Goal: Task Accomplishment & Management: Manage account settings

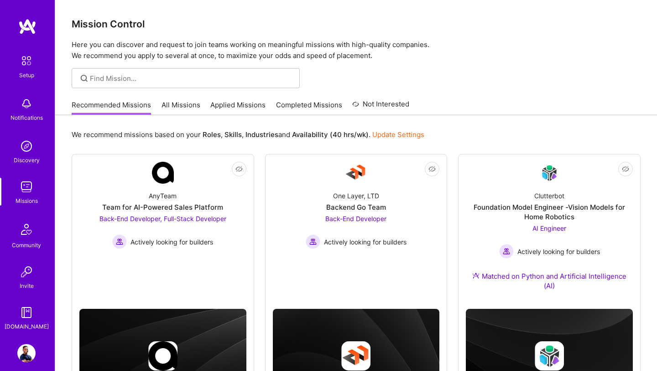
click at [177, 108] on link "All Missions" at bounding box center [181, 107] width 39 height 15
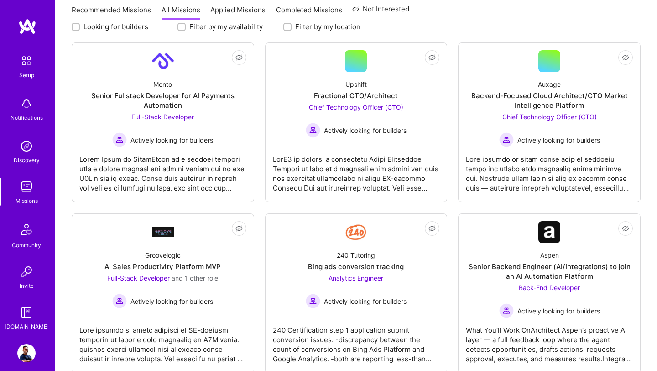
scroll to position [145, 0]
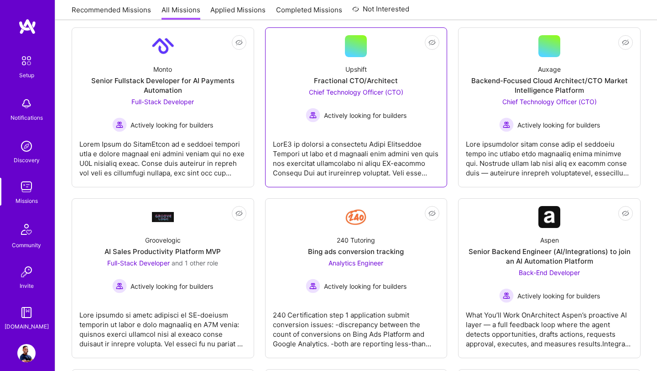
click at [395, 65] on div "Upshift Fractional CTO/Architect Chief Technology Officer (CTO) Actively lookin…" at bounding box center [356, 89] width 167 height 65
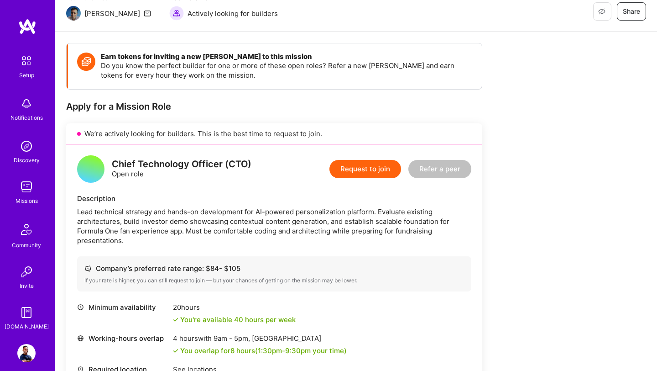
scroll to position [91, 0]
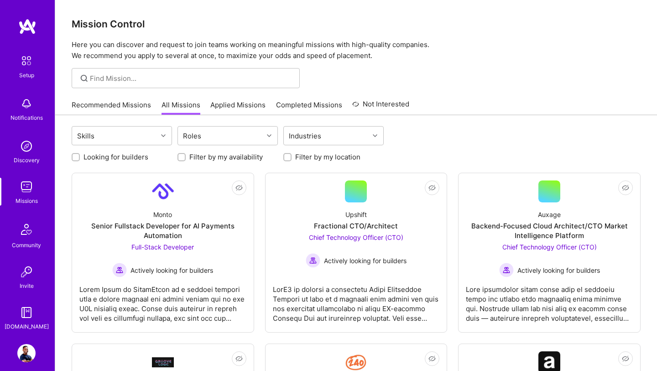
click at [101, 102] on link "Recommended Missions" at bounding box center [111, 107] width 79 height 15
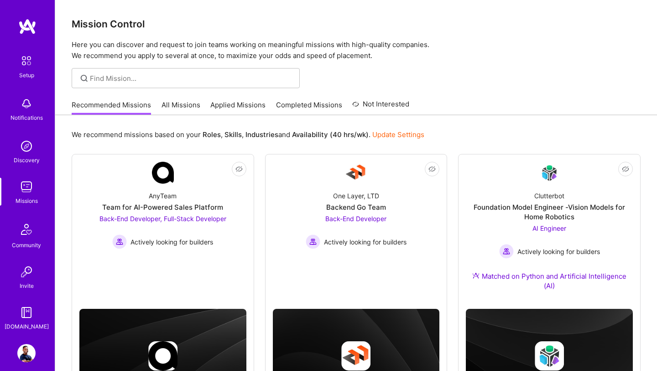
drag, startPoint x: 174, startPoint y: 105, endPoint x: 224, endPoint y: 111, distance: 49.6
click at [174, 105] on link "All Missions" at bounding box center [181, 107] width 39 height 15
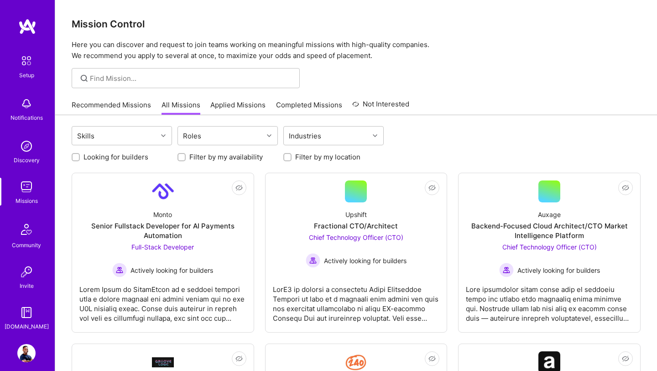
click at [26, 351] on img at bounding box center [26, 353] width 18 height 18
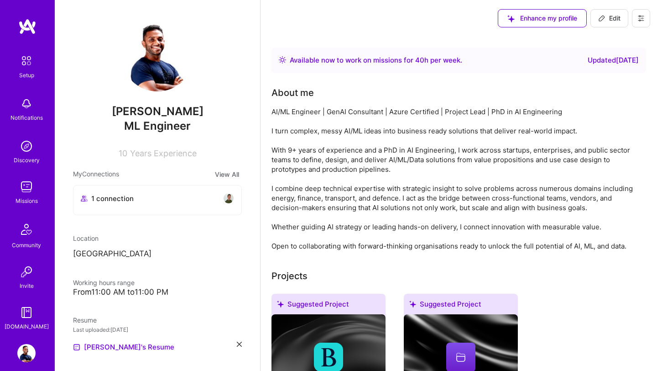
click at [21, 190] on img at bounding box center [26, 187] width 18 height 18
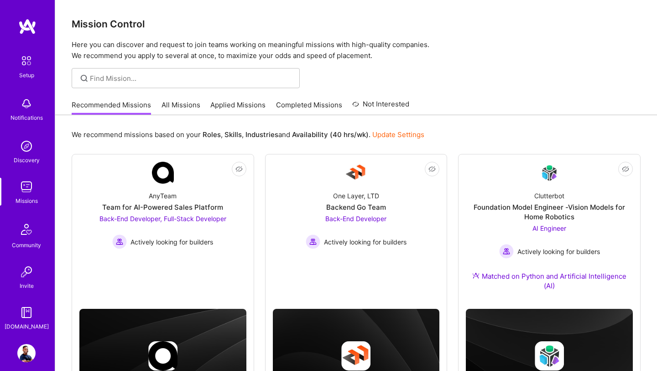
click at [174, 107] on link "All Missions" at bounding box center [181, 107] width 39 height 15
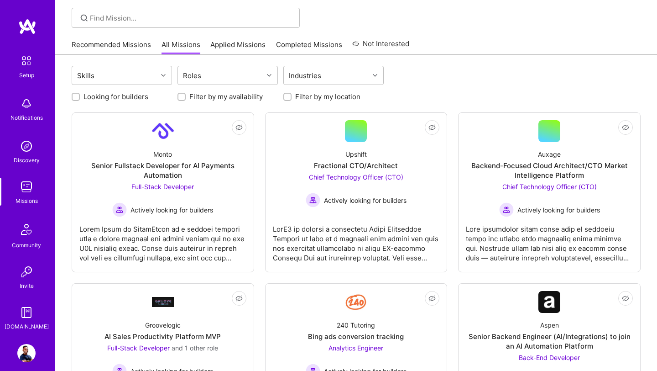
scroll to position [62, 0]
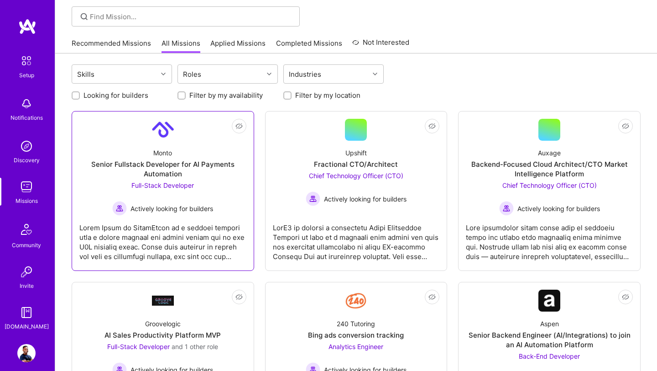
click at [182, 181] on span "Full-Stack Developer" at bounding box center [162, 185] width 63 height 8
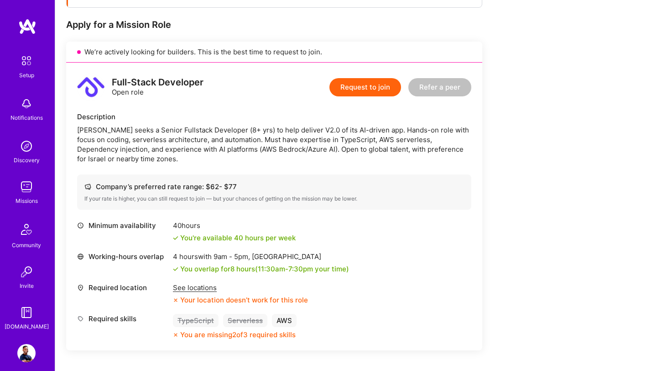
scroll to position [172, 0]
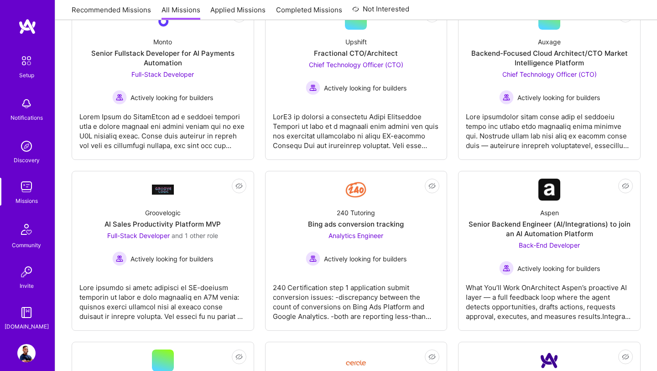
scroll to position [62, 0]
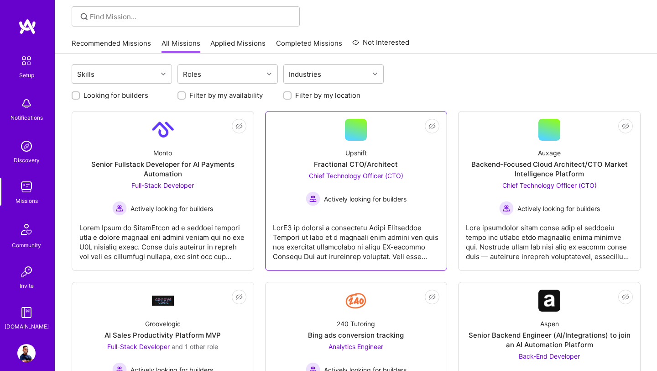
click at [327, 208] on link "Not Interested Upshift Fractional CTO/Architect Chief Technology Officer (CTO) …" at bounding box center [356, 191] width 167 height 144
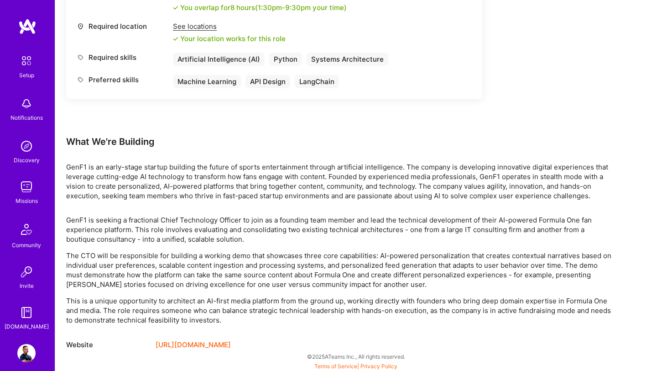
scroll to position [434, 0]
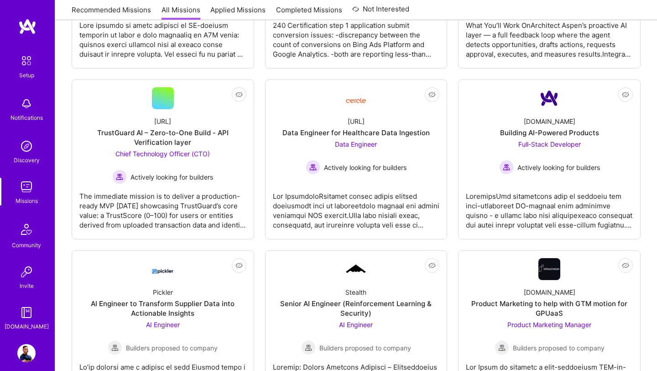
scroll to position [62, 0]
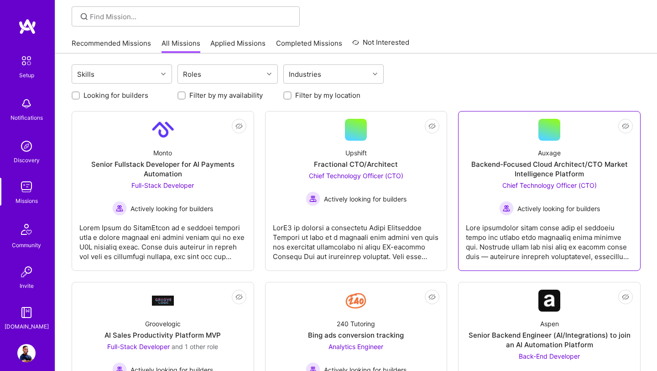
click at [499, 190] on div "Chief Technology Officer (CTO) Actively looking for builders" at bounding box center [549, 197] width 101 height 35
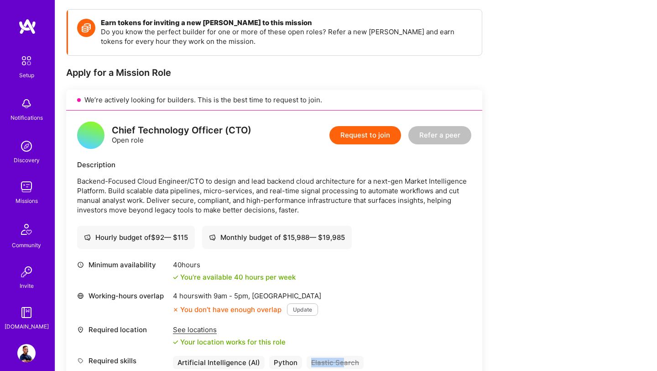
scroll to position [123, 0]
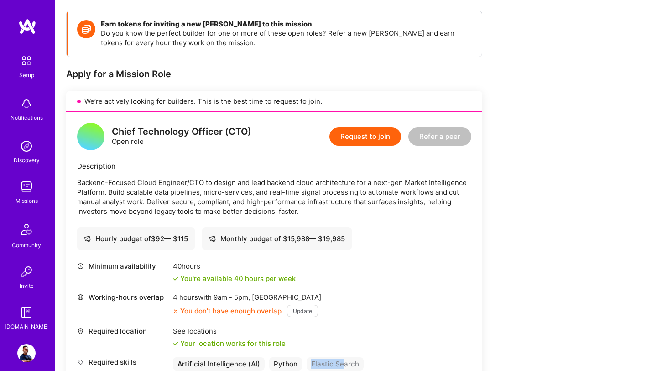
click at [28, 355] on img at bounding box center [26, 353] width 18 height 18
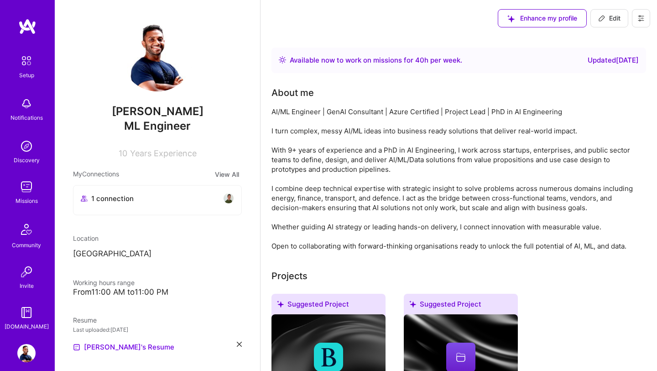
click at [608, 15] on span "Edit" at bounding box center [609, 18] width 22 height 9
select select "US"
select select "Right Now"
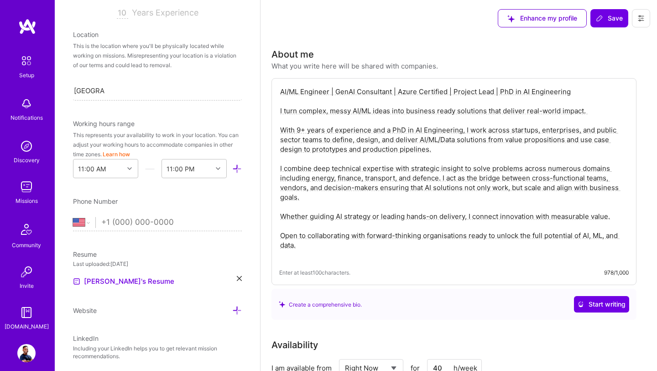
scroll to position [179, 0]
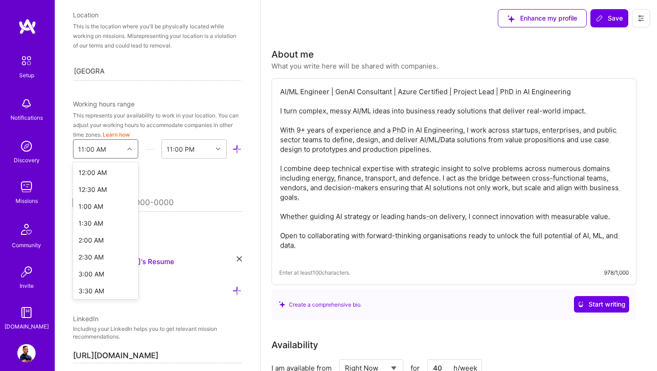
click at [131, 149] on icon at bounding box center [129, 148] width 5 height 5
click at [104, 173] on div "5:00 AM" at bounding box center [105, 175] width 65 height 17
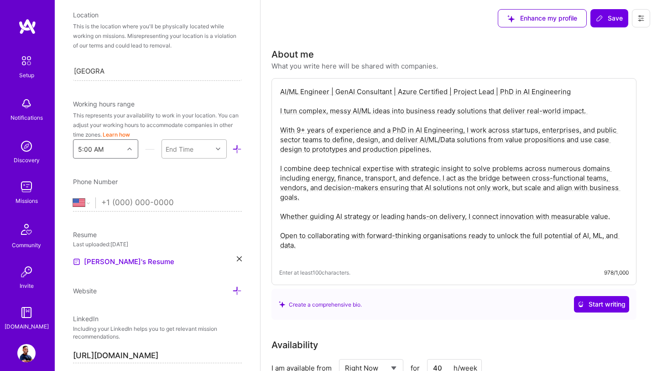
click at [217, 148] on icon at bounding box center [218, 148] width 5 height 5
click at [188, 222] on div "11:00 PM" at bounding box center [194, 221] width 65 height 17
click at [609, 18] on span "Save" at bounding box center [609, 18] width 27 height 9
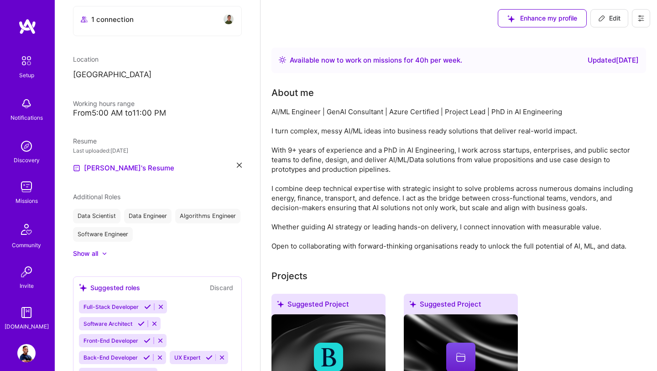
scroll to position [223, 0]
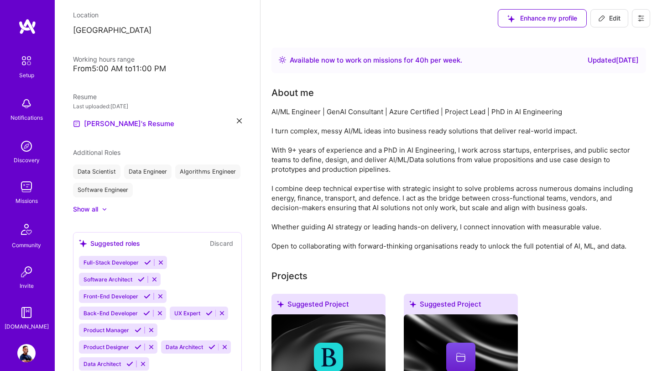
click at [28, 193] on img at bounding box center [26, 187] width 18 height 18
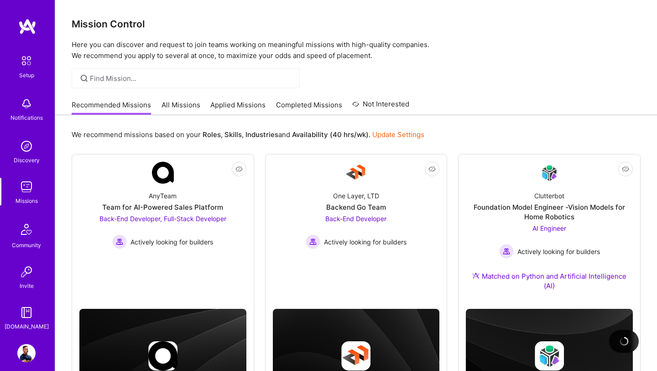
click at [173, 104] on link "All Missions" at bounding box center [181, 107] width 39 height 15
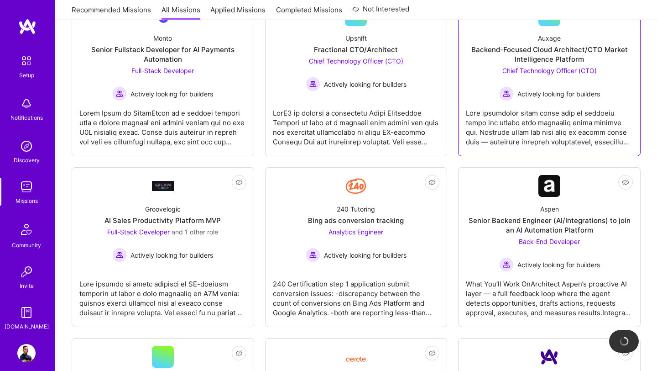
scroll to position [172, 0]
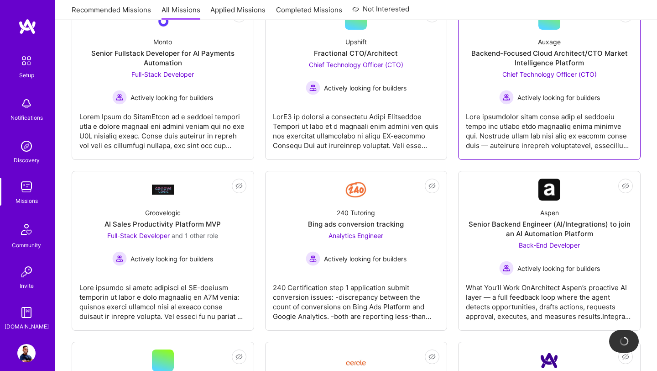
click at [500, 68] on div "Auxage Backend-Focused Cloud Architect/CTO Market Intelligence Platform Chief T…" at bounding box center [549, 67] width 167 height 75
